Goal: Information Seeking & Learning: Compare options

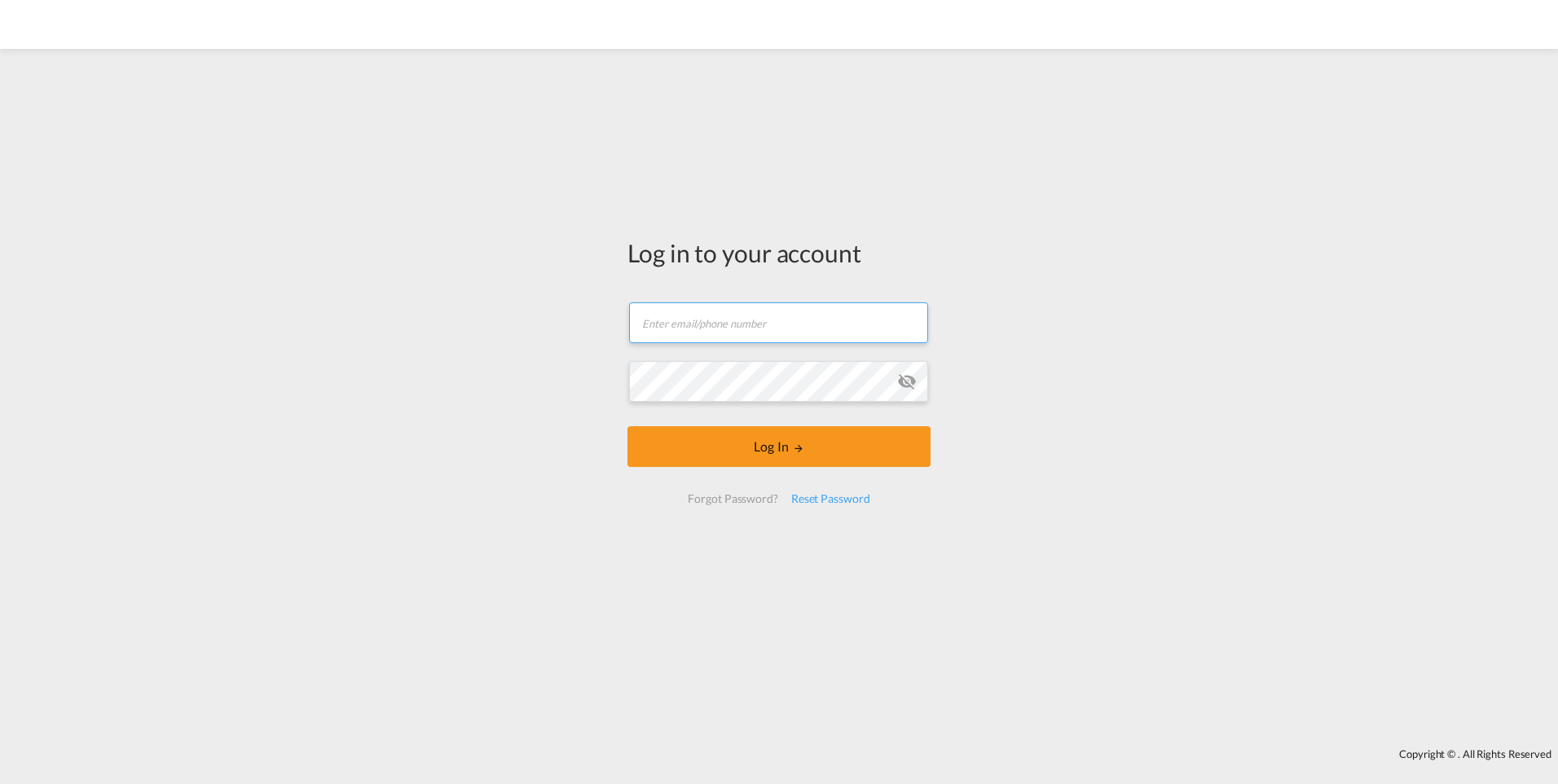
click at [759, 330] on input "text" at bounding box center [779, 322] width 299 height 40
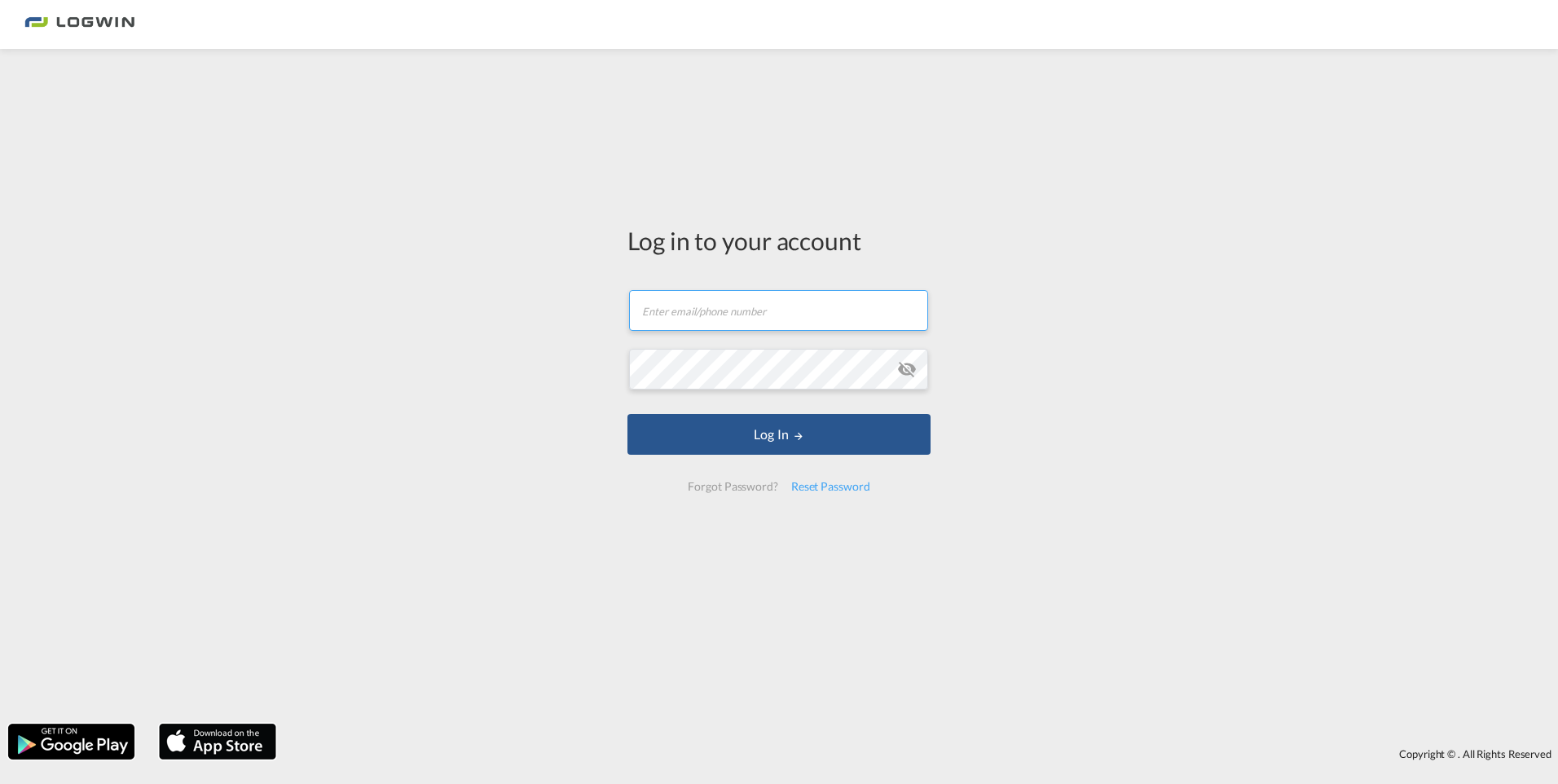
type input "[PERSON_NAME][EMAIL_ADDRESS][PERSON_NAME][DOMAIN_NAME]"
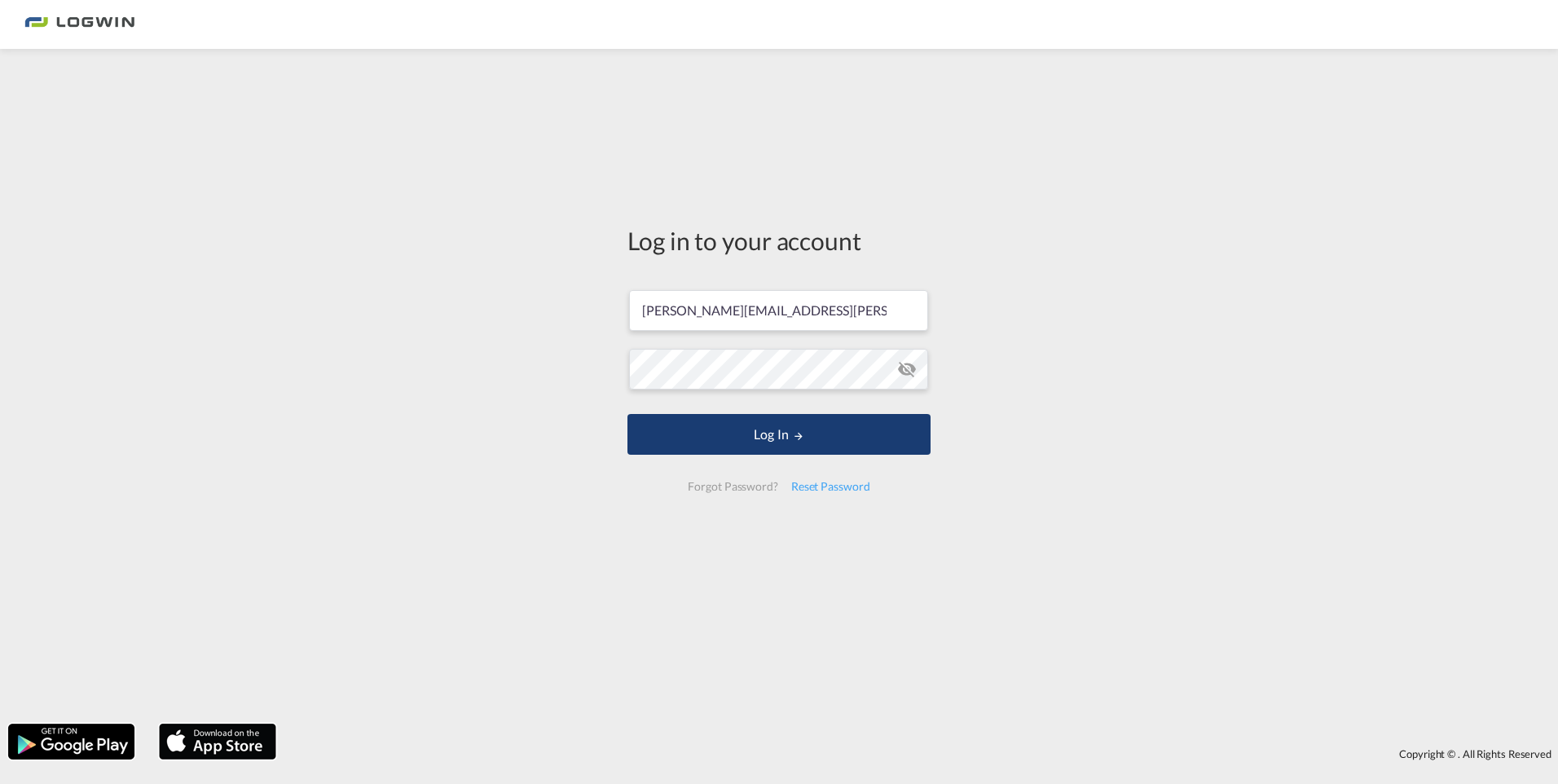
click at [775, 439] on button "Log In" at bounding box center [779, 434] width 303 height 40
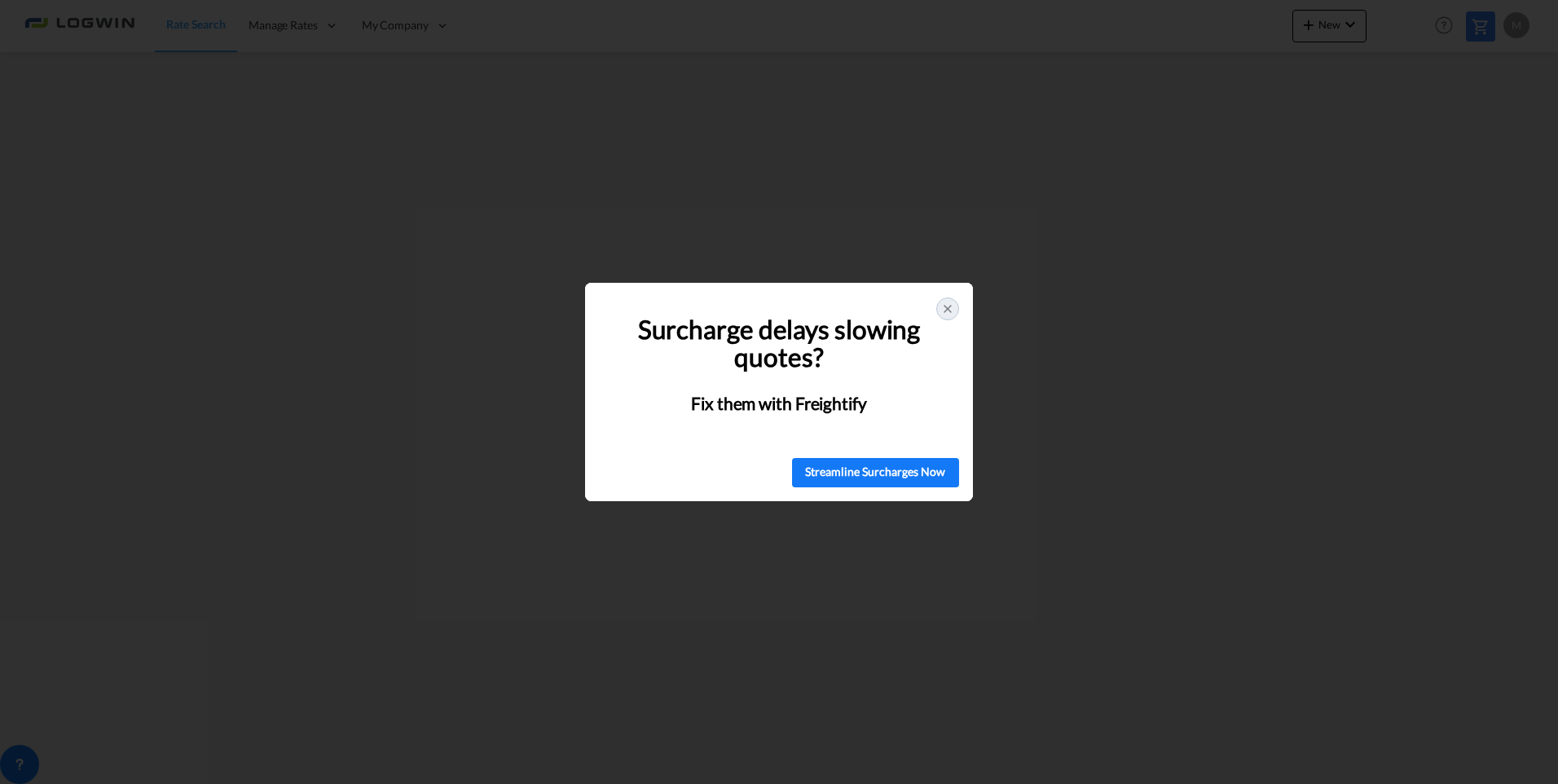
click at [954, 305] on div at bounding box center [947, 308] width 23 height 23
